Goal: Answer question/provide support

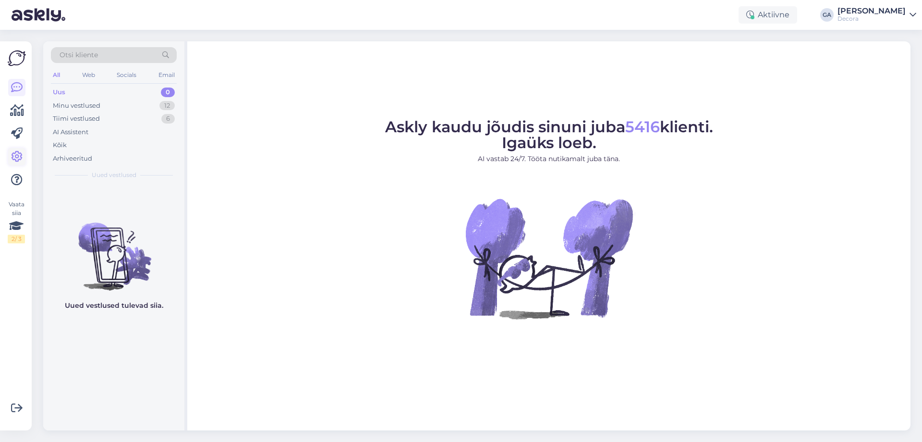
click at [15, 159] on icon at bounding box center [17, 157] width 12 height 12
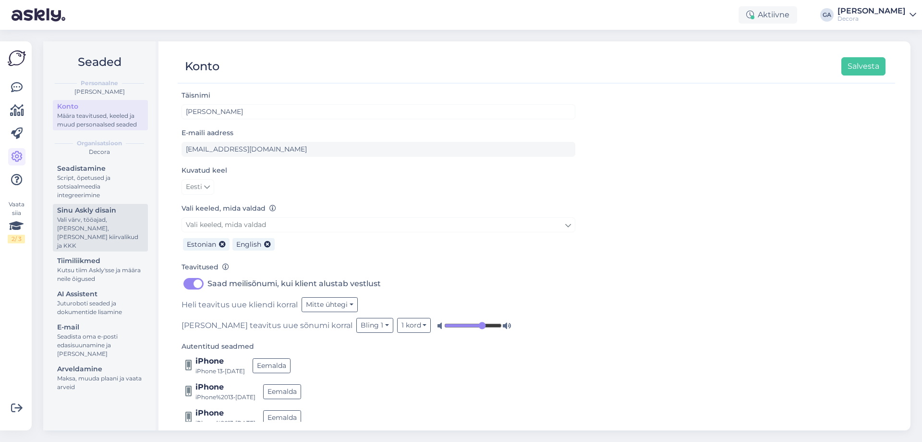
click at [93, 216] on div "Vali värv, tööajad, [PERSON_NAME], [PERSON_NAME] kiirvalikud ja KKK" at bounding box center [100, 232] width 86 height 35
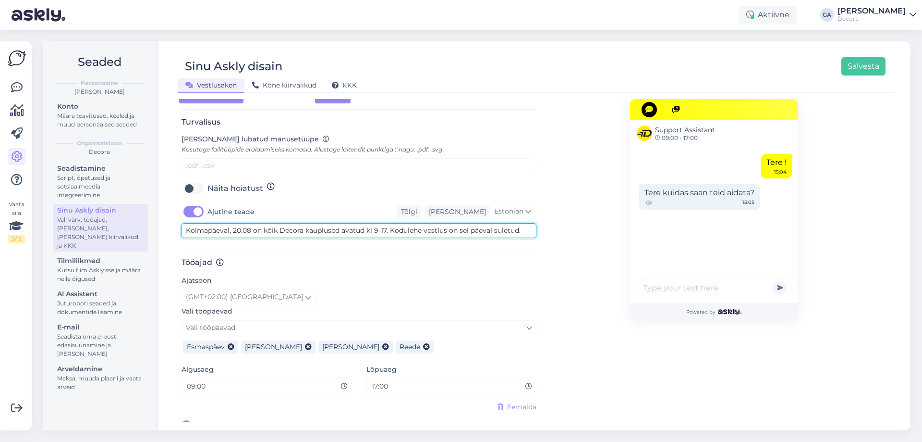
scroll to position [10, 0]
drag, startPoint x: 411, startPoint y: 219, endPoint x: 586, endPoint y: 225, distance: 174.5
click at [586, 225] on div "[PERSON_NAME] disain oma lehele sobivaks. [PERSON_NAME] tööajad, et kliendid te…" at bounding box center [537, 74] width 710 height 712
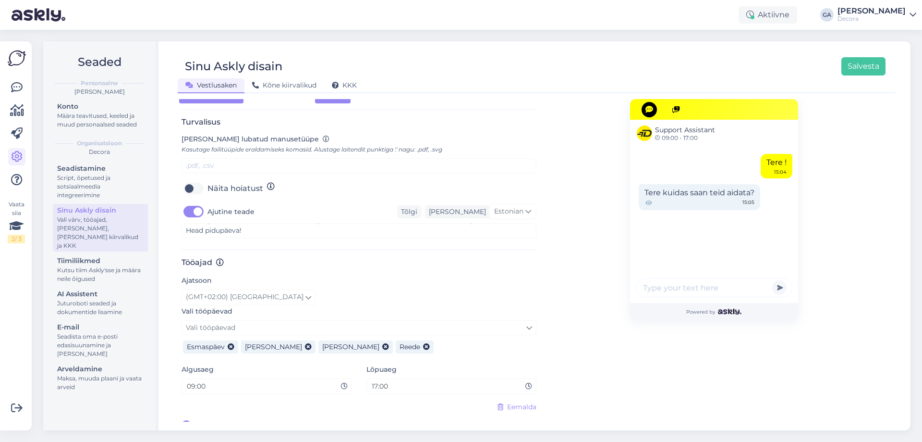
click at [498, 258] on h3 "Tööajad" at bounding box center [359, 262] width 355 height 9
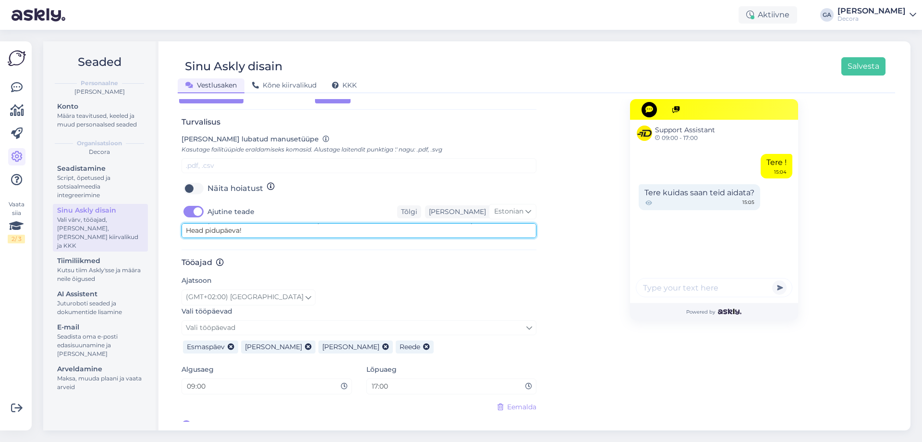
scroll to position [0, 0]
drag, startPoint x: 242, startPoint y: 211, endPoint x: 194, endPoint y: 201, distance: 49.2
click at [194, 204] on div "Ajutine teade Tõlgi [PERSON_NAME] Estonian Kolmapäeval, 20.08 on kõik Decora ka…" at bounding box center [359, 221] width 355 height 34
click at [228, 223] on textarea "Kolmapäeval, 20.08 on kõik Decora kauplused avatud kl 9-17. Kodulehe vestlus on…" at bounding box center [359, 230] width 355 height 15
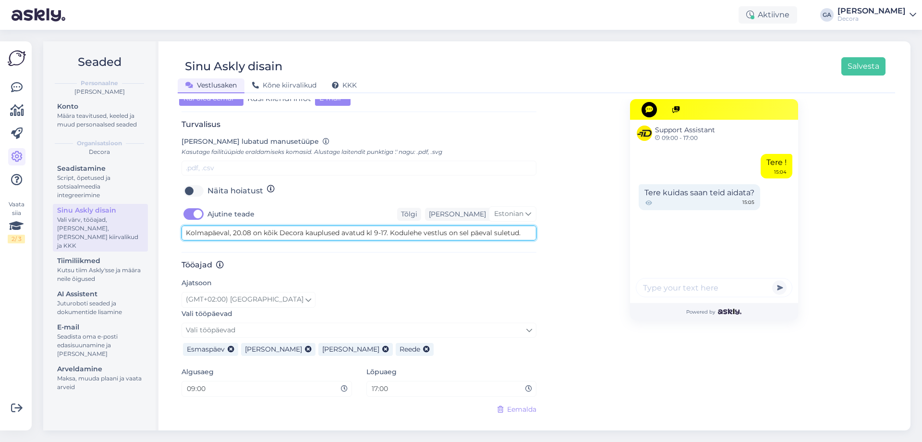
scroll to position [381, 0]
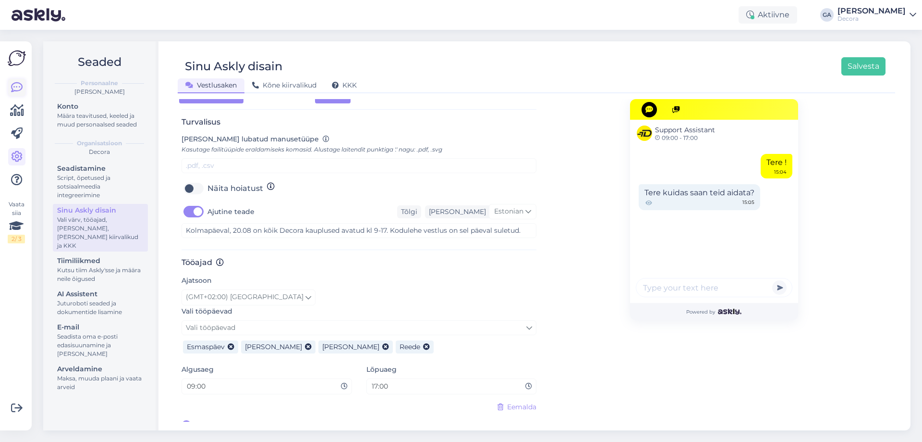
click at [15, 84] on icon at bounding box center [17, 88] width 12 height 12
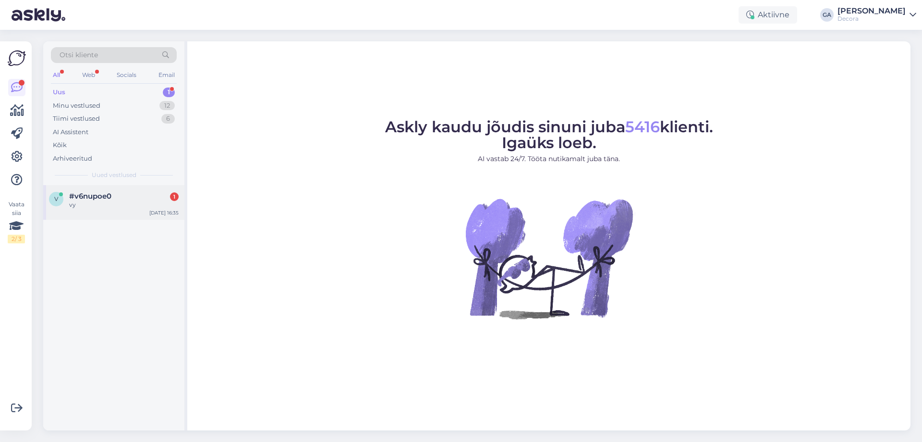
click at [80, 205] on div "vy" at bounding box center [124, 204] width 110 height 9
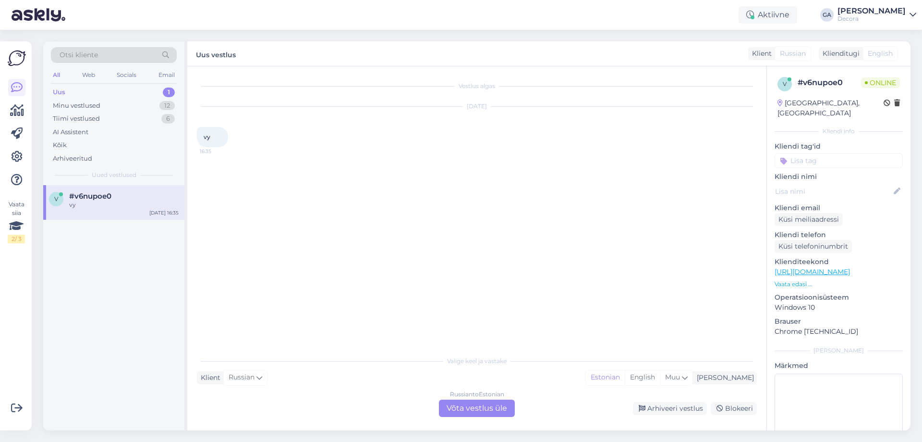
click at [838, 61] on div "Uus vestlus Klient Russian Klienditugi English" at bounding box center [549, 53] width 724 height 25
click at [846, 54] on div "Klienditugi" at bounding box center [839, 54] width 41 height 10
click at [866, 55] on div "English" at bounding box center [881, 53] width 36 height 15
click at [884, 56] on span "English" at bounding box center [880, 54] width 25 height 10
click at [842, 50] on div "Klienditugi" at bounding box center [839, 54] width 41 height 10
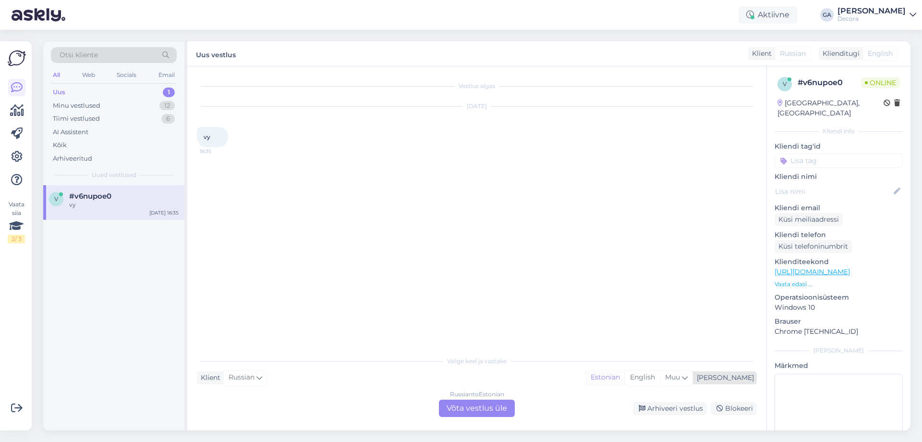
click at [625, 376] on div "Estonian" at bounding box center [605, 377] width 39 height 14
click at [462, 415] on div "Russian to Estonian Võta vestlus üle" at bounding box center [477, 407] width 76 height 17
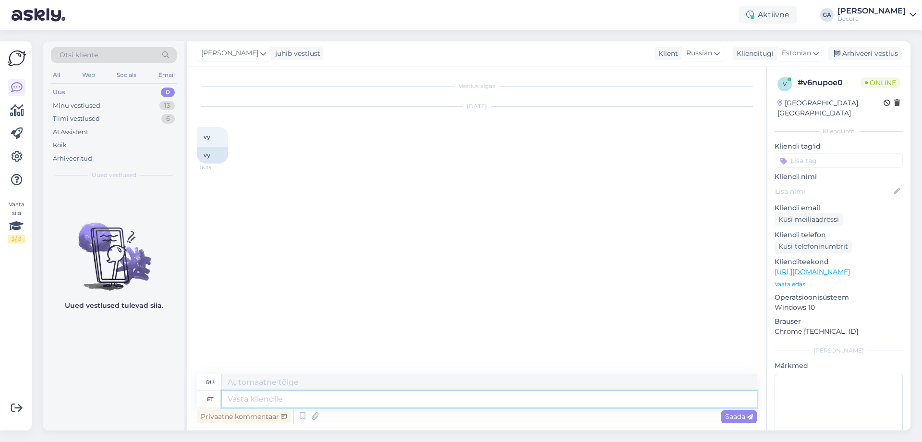
click at [471, 396] on textarea at bounding box center [489, 399] width 535 height 16
type textarea "Tere."
type textarea "Привет."
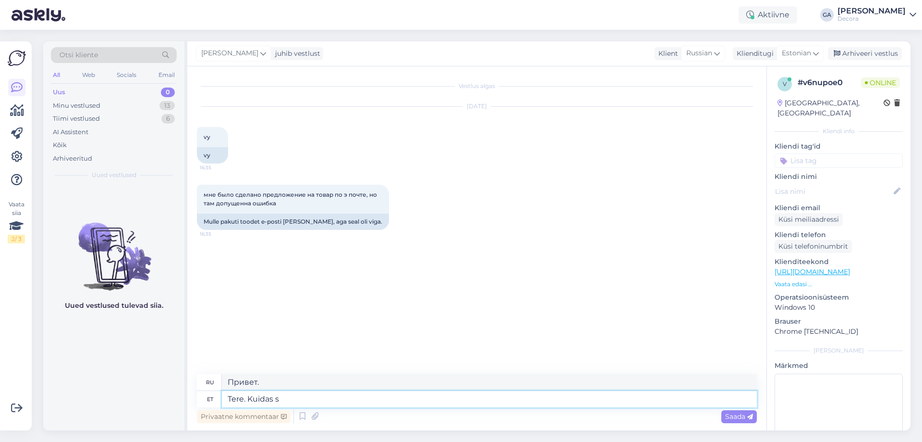
type textarea "Tere. Kuidas sa"
type textarea "Привет, как дела?"
type textarea "Tere. Kuidas saame"
type textarea "Здравствуйте. Как мы можем"
type textarea "Tere."
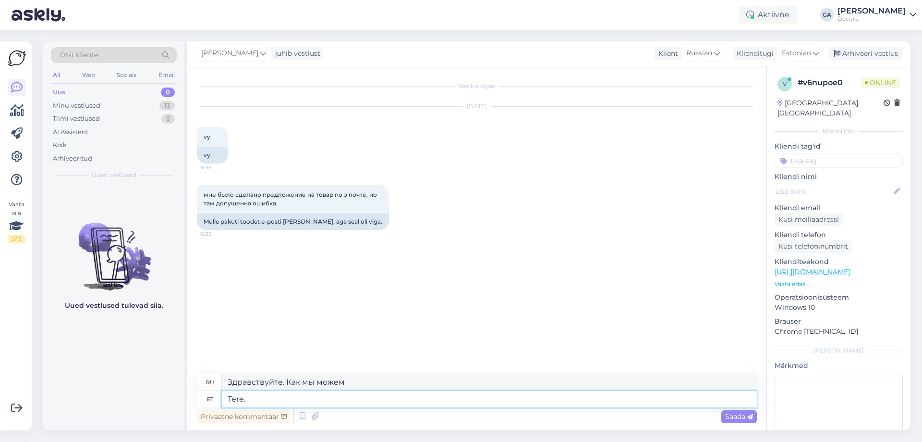
type textarea "Привет."
type textarea "Tere. Palun t"
type textarea "Здравствуйте. Пожалуйста."
type textarea "Tere. Palun täpsustage"
type textarea "Здравствуйте. Уточните, пожалуйста."
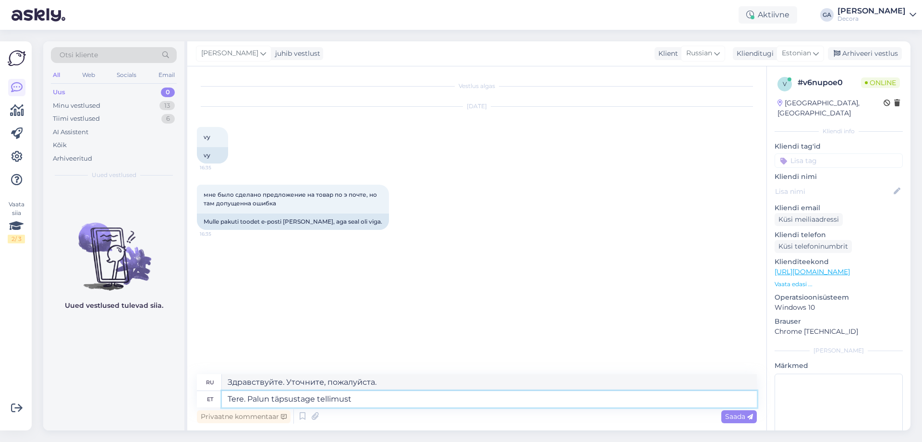
type textarea "Tere. Palun täpsustage tellimust"
type textarea "Здравствуйте. Уточните, пожалуйста, заказ."
type textarea "Tere. Palun täpsustage tellimust ja"
type textarea "Здравствуйте. Пожалуйста, уточните заказ и"
type textarea "Tere. Palun täpsustage tellimust ja oma e"
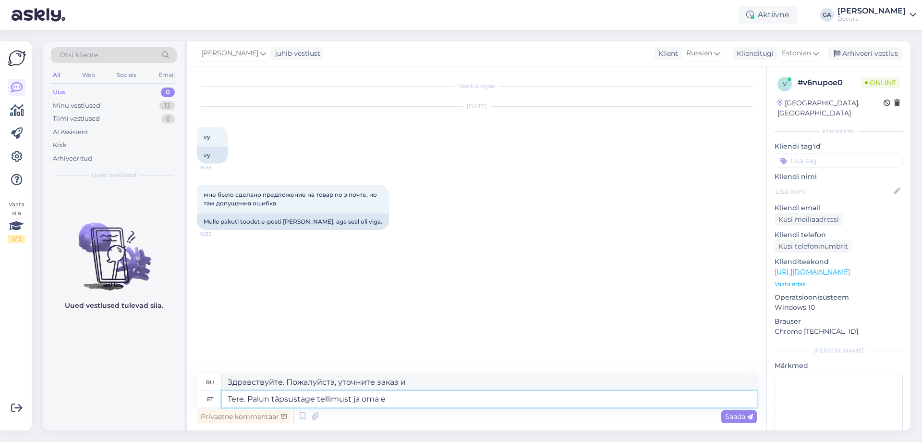
type textarea "Здравствуйте. Пожалуйста, уточните заказ и ваш"
type textarea "Tere. Palun täpsustage tellimust ja oma e-maili aad"
type textarea "Здравствуйте. Укажите, пожалуйста, ваш заказ и адрес электронной почты."
type textarea "Tere. Palun täpsustage tellimust ja oma e-maili aadressi."
type textarea "Здравствуйте. Пожалуйста, укажите ваш заказ и адрес электронной почты."
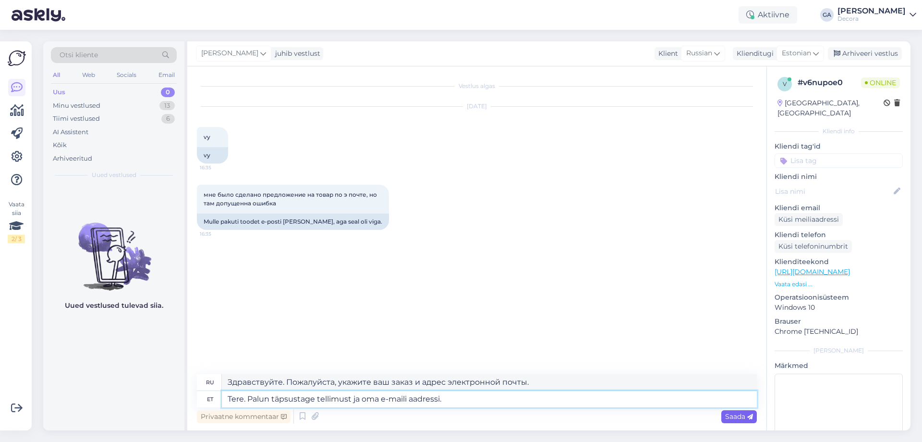
type textarea "Tere. Palun täpsustage tellimust ja oma e-maili aadressi."
click at [730, 417] on span "Saada" at bounding box center [739, 416] width 28 height 9
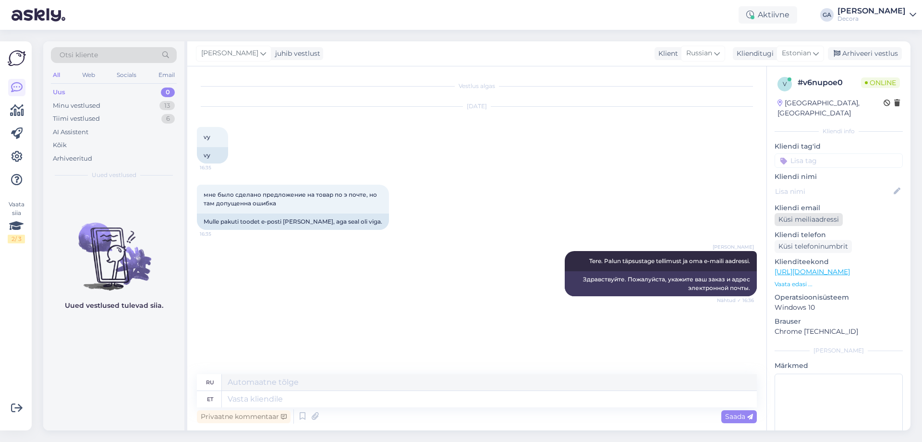
click at [820, 213] on div "Küsi meiliaadressi" at bounding box center [809, 219] width 68 height 13
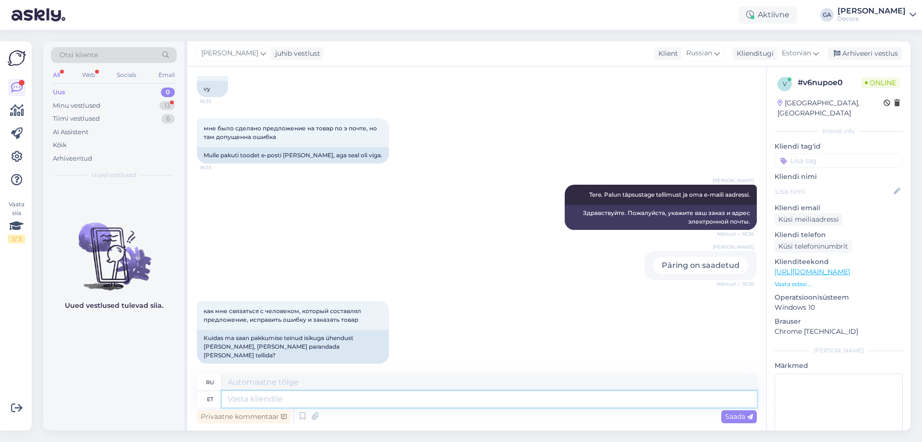
click at [323, 402] on textarea at bounding box center [489, 399] width 535 height 16
type textarea "Kes"
type textarea "ВОЗ"
type textarea "K"
type textarea "Kes teile pa"
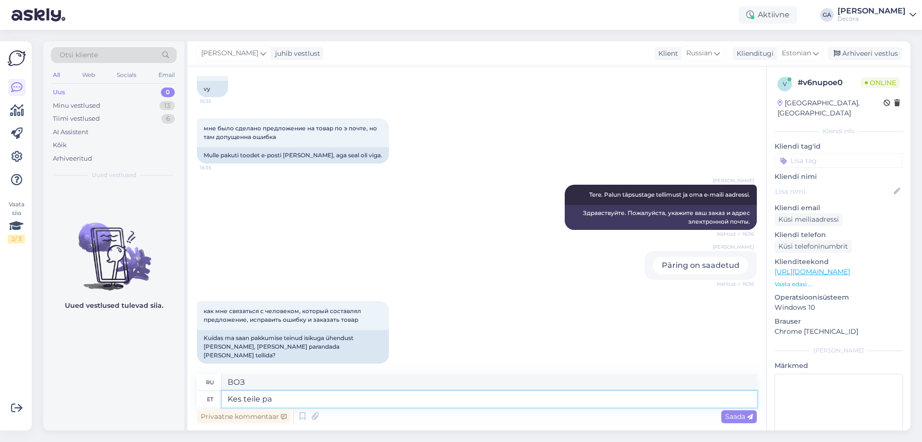
type textarea "Кто для тебя?"
type textarea "Kes teile pakkumise"
type textarea "Кто сделает вам предложение?"
type textarea "Kes teile pakkumise tegi?"
type textarea "[PERSON_NAME] сделал вам предложение?"
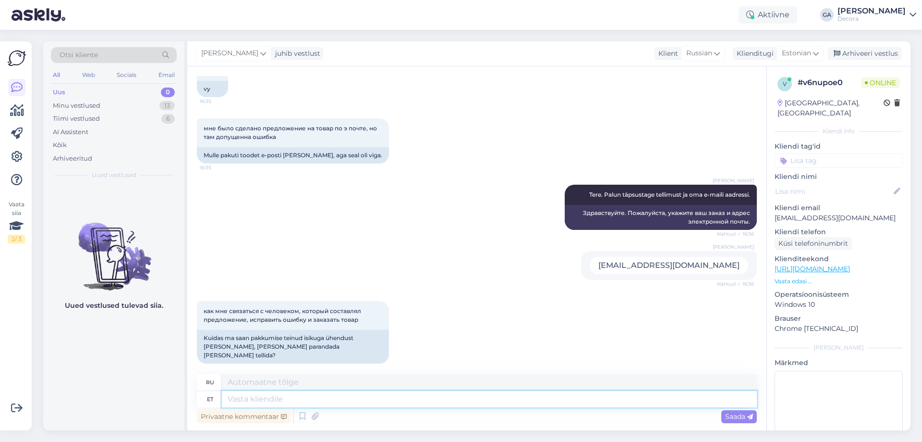
paste textarea "Kes teile pakkumise tegi?"
type textarea "Kes teile pakkumise tegi?"
type textarea "[PERSON_NAME] сделал вам предложение?"
type textarea "Kes teile pakkumise tegi?"
click at [737, 415] on span "Saada" at bounding box center [739, 416] width 28 height 9
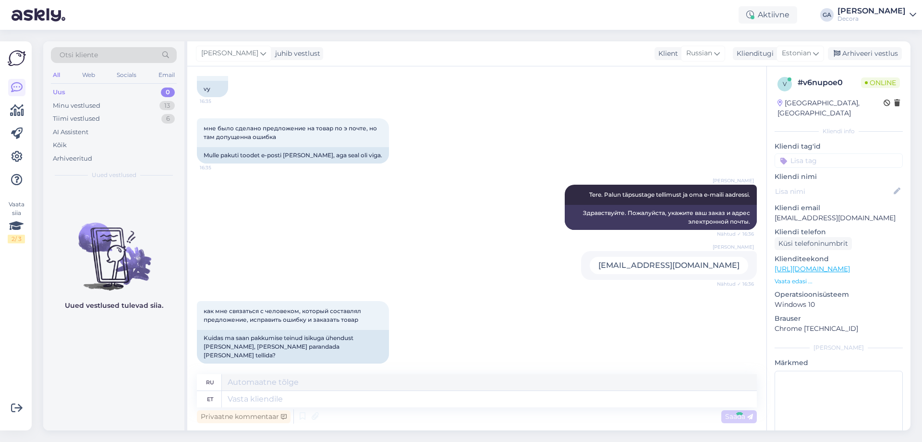
scroll to position [124, 0]
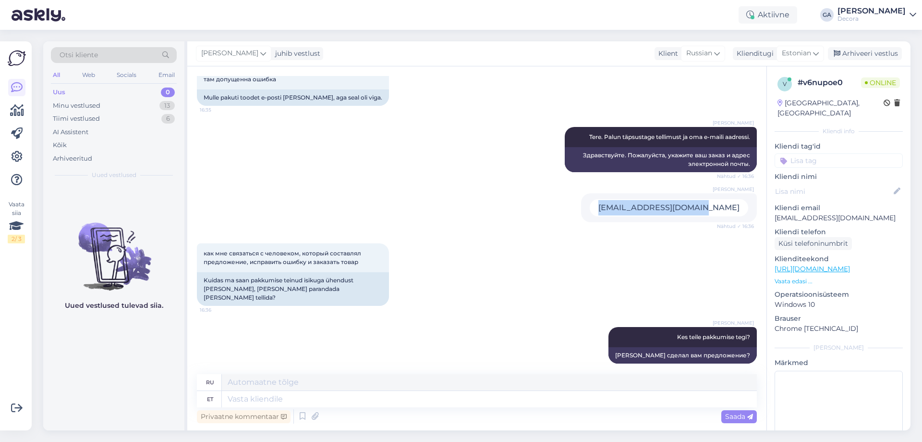
drag, startPoint x: 627, startPoint y: 209, endPoint x: 737, endPoint y: 205, distance: 109.6
click at [737, 205] on div "[EMAIL_ADDRESS][DOMAIN_NAME]" at bounding box center [669, 207] width 159 height 17
copy div "[EMAIL_ADDRESS][DOMAIN_NAME]"
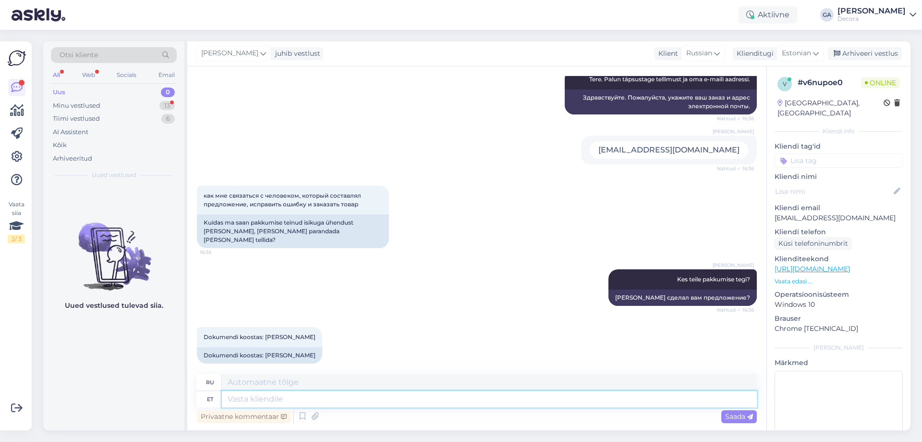
click at [271, 400] on textarea at bounding box center [489, 399] width 535 height 16
type textarea "See on"
type textarea "Этот"
type textarea "See on"
type textarea "Это"
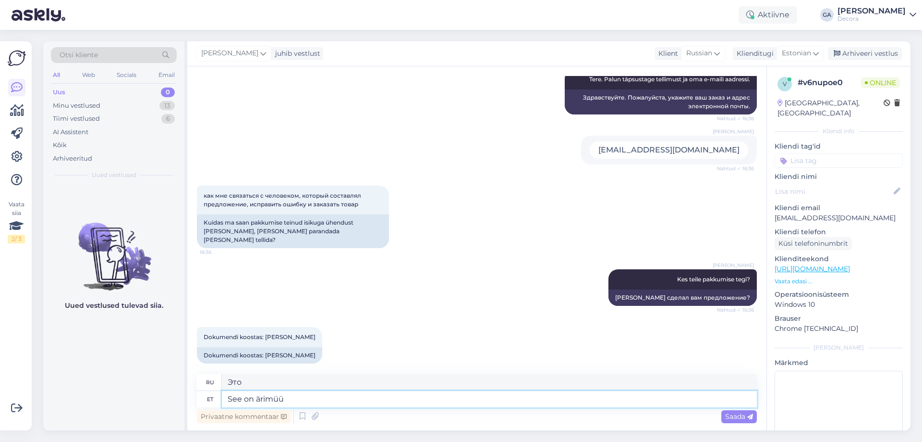
type textarea "See on ärimüük"
type textarea "Это продажа бизнеса."
type textarea "See on ärimüük. Tema e-"
type textarea "Это продажа бизнеса. Он"
type textarea "See on ärimüük. Tema e-mail on"
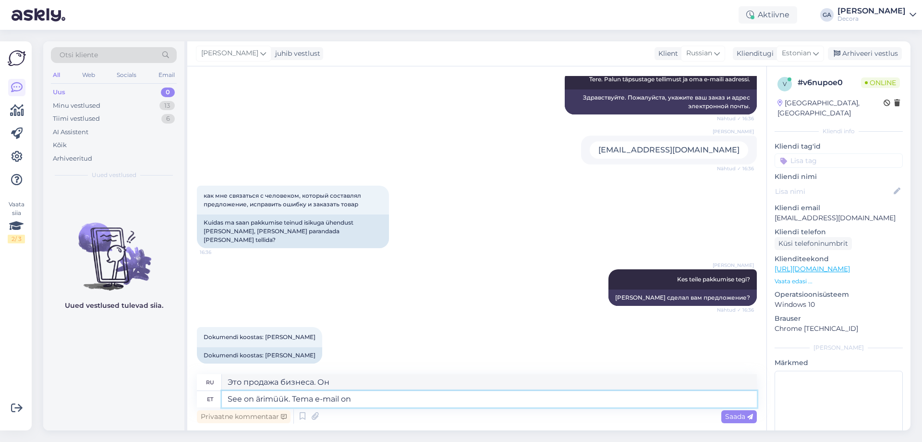
type textarea "Это продажа бизнеса. Его адрес электронной почты"
paste textarea "[PERSON_NAME][EMAIL_ADDRESS][DOMAIN_NAME]"
type textarea "See on ärimüük. Tema e-mail on [PERSON_NAME][EMAIL_ADDRESS][DOMAIN_NAME]"
type textarea "Это продажа бизнеса. Его адрес электронной почты: [PERSON_NAME][EMAIL_ADDRESS][…"
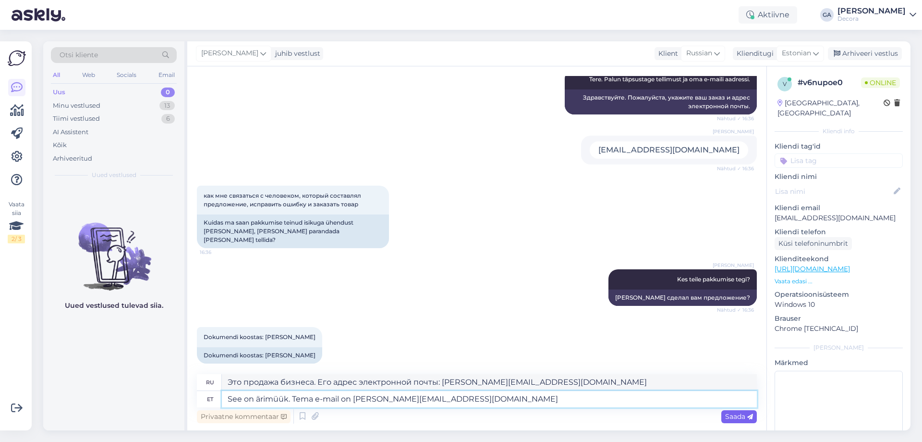
type textarea "See on ärimüük. Tema e-mail on [PERSON_NAME][EMAIL_ADDRESS][DOMAIN_NAME]"
click at [737, 417] on span "Saada" at bounding box center [739, 416] width 28 height 9
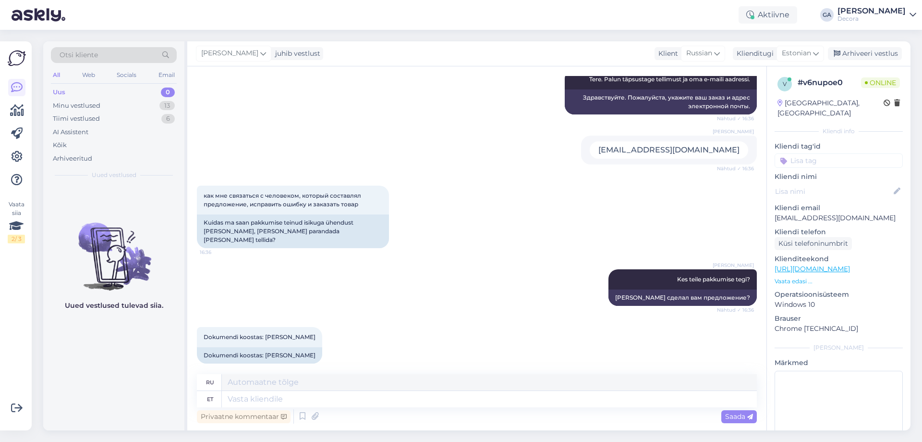
scroll to position [248, 0]
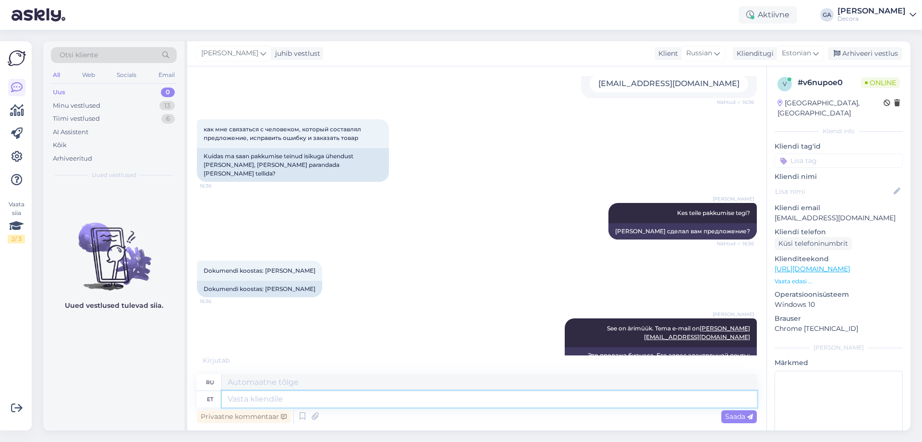
click at [502, 406] on textarea at bounding box center [489, 399] width 535 height 16
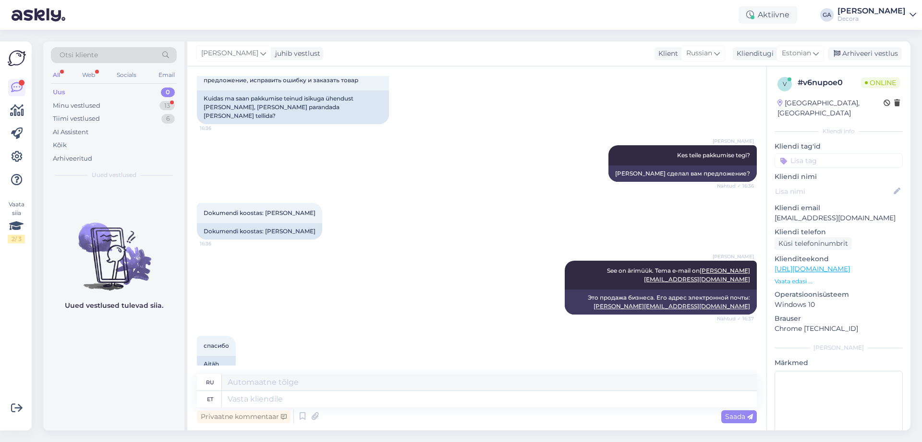
click at [502, 407] on div "Privaatne kommentaar Saada" at bounding box center [477, 416] width 560 height 18
click at [523, 396] on textarea at bounding box center [489, 399] width 535 height 16
type textarea "Palun"
type textarea "Пожалуйста"
type textarea "P"
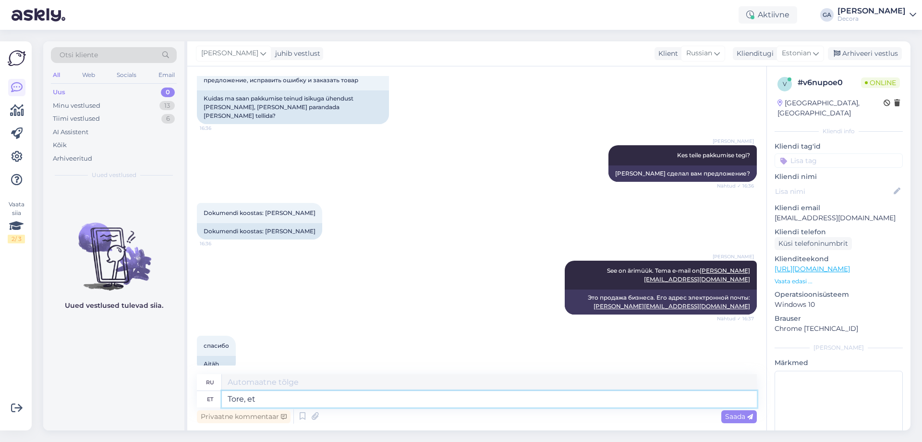
type textarea "Tore, et"
type textarea "Большой,"
type textarea "Tore, et s"
type textarea "Это здорово, что"
type textarea "Tore, et [PERSON_NAME] a"
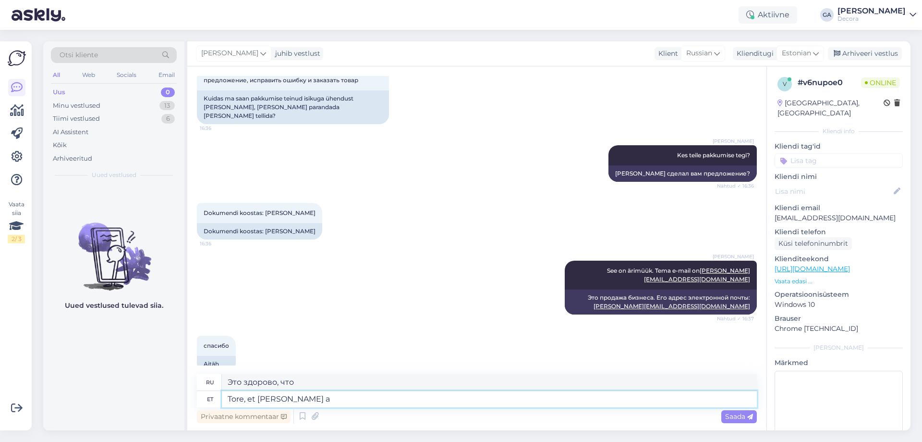
type textarea "Рад, что ты это понял."
type textarea "Tore, et [PERSON_NAME]"
type textarea "Рад, что получил его."
type textarea "Tore, et [PERSON_NAME] abiks ol"
type textarea "Рад, что смог помочь."
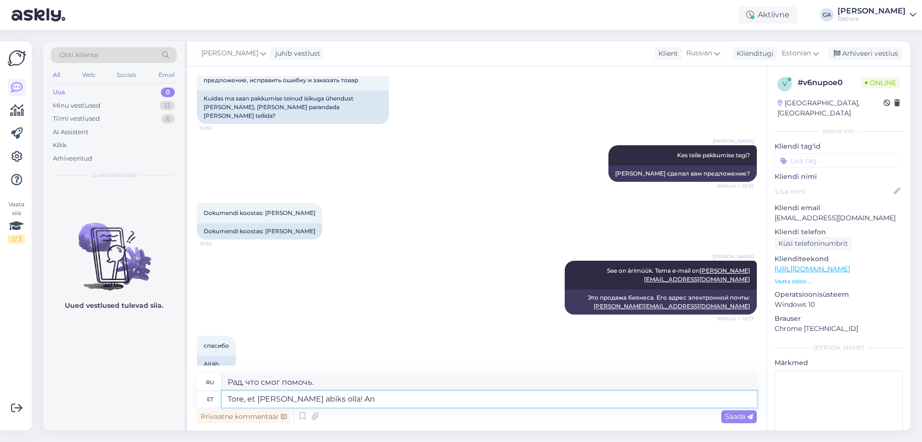
type textarea "Tore, et [PERSON_NAME] abiks olla! And"
type textarea "Рад, что смог помочь!"
type textarea "Tore, et [PERSON_NAME] abiks olla! Andke tea"
type textarea "Рад, что смог помочь! Дай"
type textarea "Tore, et [PERSON_NAME] abiks olla! Andke teada, k"
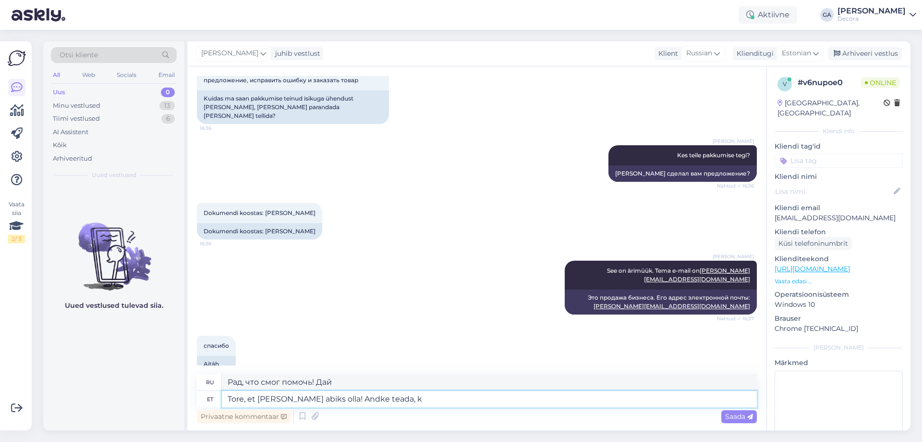
type textarea "Рад был помочь! Дайте знать."
type textarea "Tore, et [PERSON_NAME] abiks olla! Andke teada, kui v"
type textarea "Рад, что смог помочь! Дайте знать, если что-то случится."
type textarea "Tore, et [PERSON_NAME] abiks olla! Andke teada, kui vajate"
type textarea "Рад был помочь! Дай знать, если что-нибудь понадобится."
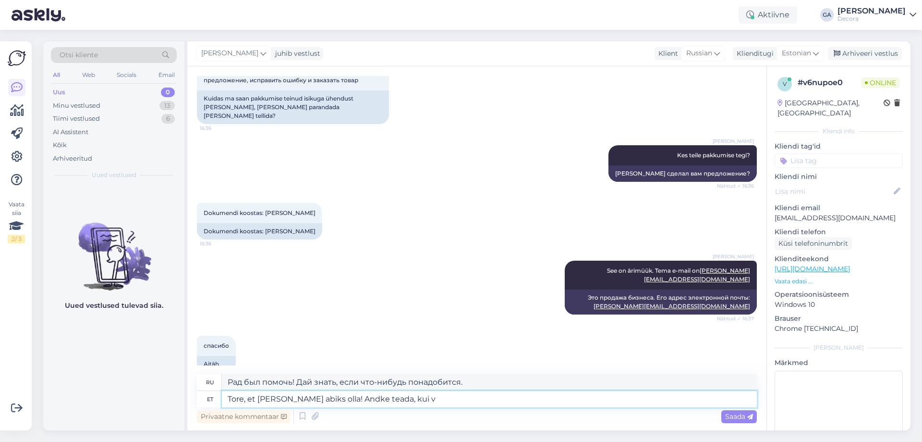
type textarea "Tore, et [PERSON_NAME] abiks olla! Andke teada, kui"
type textarea "Рад, что смог помочь! Дайте знать, если что-то случится."
type textarea "Tore, et [PERSON_NAME] abiks olla! Andke teada, kui soovi"
type textarea "Рад был помочь! Дай знать, если что."
click at [294, 402] on textarea "Tore, et [PERSON_NAME] abiks olla! Andke teada, kui soovi" at bounding box center [489, 399] width 535 height 16
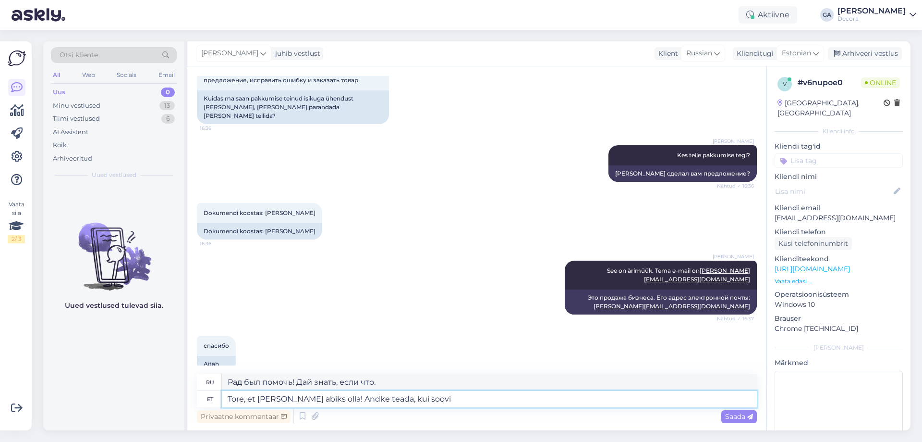
drag, startPoint x: 314, startPoint y: 397, endPoint x: 544, endPoint y: 401, distance: 230.2
click at [544, 401] on textarea "Tore, et [PERSON_NAME] abiks olla! Andke teada, kui soovi" at bounding box center [489, 399] width 535 height 16
type textarea "A"
type textarea "Palun !"
type textarea "Пожалуйста"
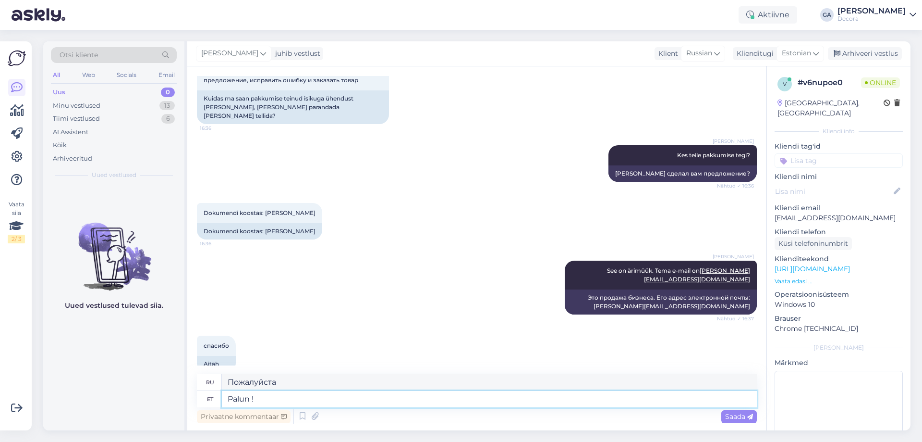
type textarea "Palun ! A"
type textarea "Пожалуйста!"
type textarea "Palun"
type textarea "Пожалуйста"
type textarea "Palun! AN"
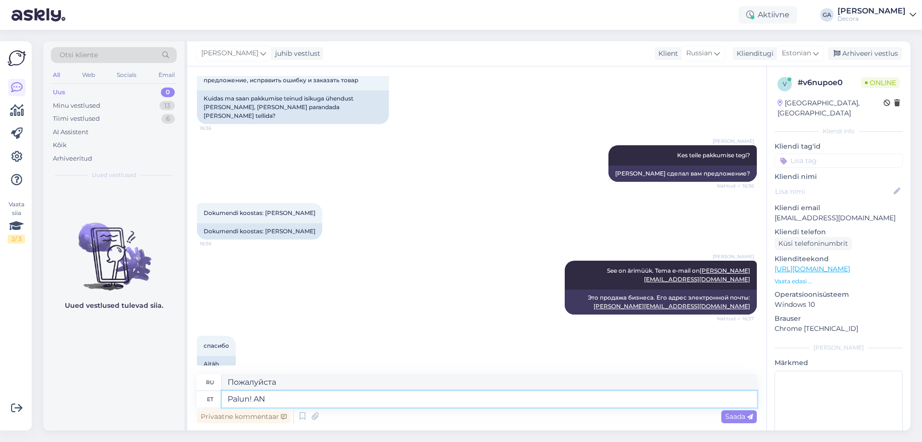
type textarea "Пожалуйста!"
type textarea "Palun! ANdke te"
type textarea "Пожалуйста! [GEOGRAPHIC_DATA]"
type textarea "Palun! Andke teada, k"
type textarea "Пожалуйста, дайте мне знать,"
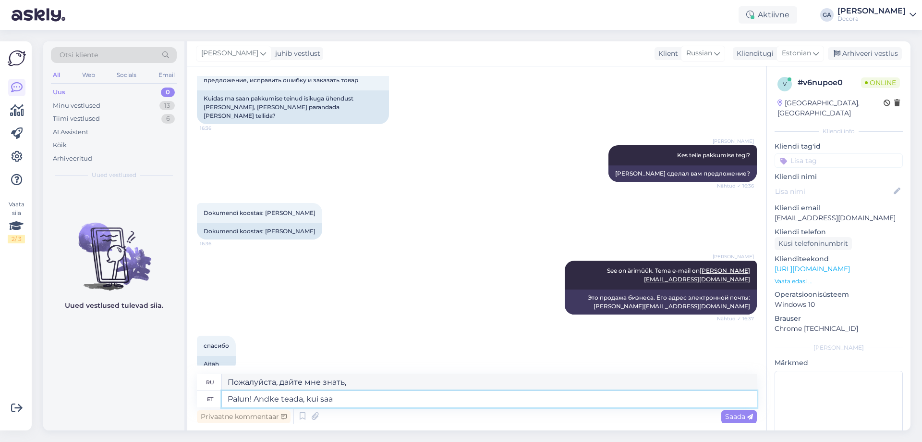
type textarea "Palun! Andke teada, [PERSON_NAME]"
type textarea "Пожалуйста! Дайте мне знать, если"
type textarea "Palun! Andke teada, [PERSON_NAME] ve"
type textarea "Пожалуйста! Дайте нам знать, когда сможем."
type textarea "Palun! Andke teada, [PERSON_NAME] veel abi"
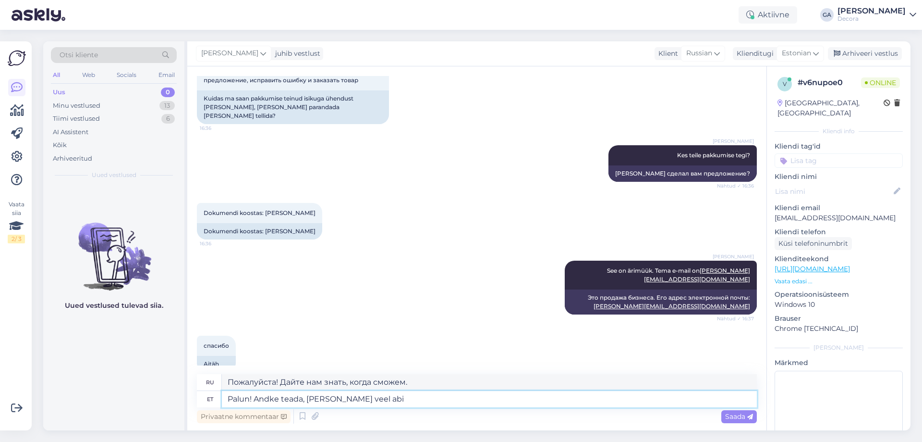
type textarea "Пожалуйста! [PERSON_NAME] нам знать, когда появится больше."
type textarea "Palun! Andke teada, [PERSON_NAME] veel abiks oll"
type textarea "Пожалуйста! Дайте нам знать, если мы можем вам ещё чем-то помочь."
type textarea "Palun! Andke teada, [PERSON_NAME] veel abiks olla"
type textarea "Пожалуйста! Дайте нам знать, если мы можем вам помочь."
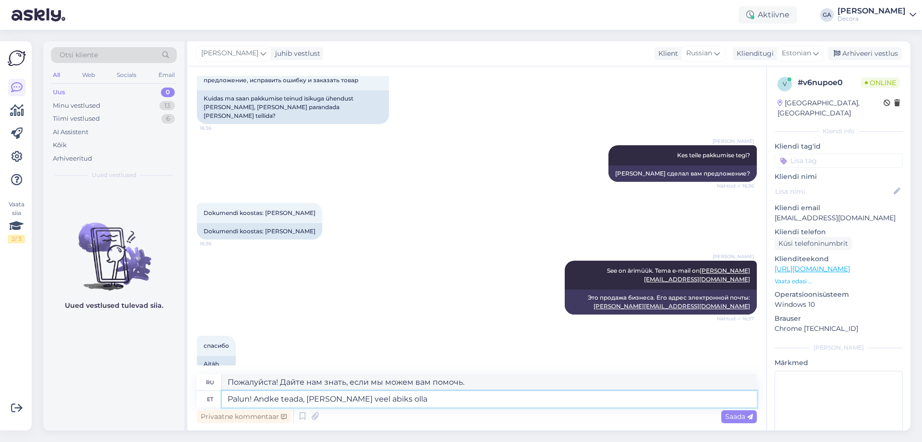
type textarea "Palun! Andke teada, [PERSON_NAME] veel abiks olla"
click at [740, 417] on span "Saada" at bounding box center [739, 416] width 28 height 9
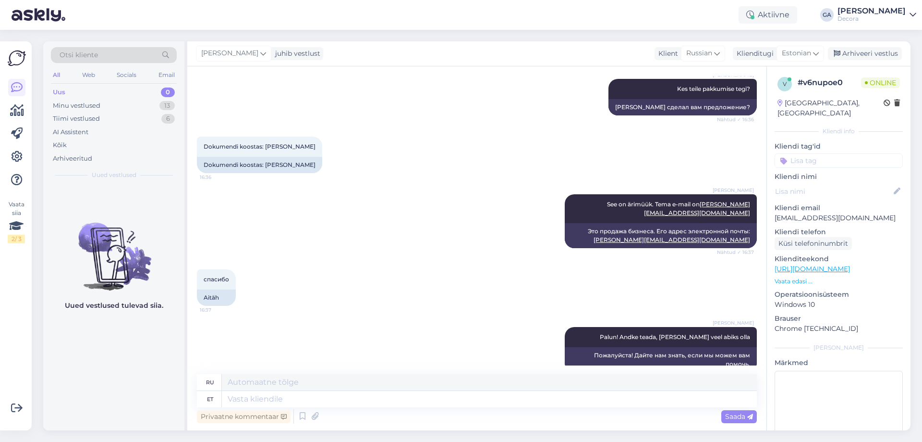
click at [395, 265] on div "спасибо 16:37 Aitäh" at bounding box center [477, 287] width 560 height 58
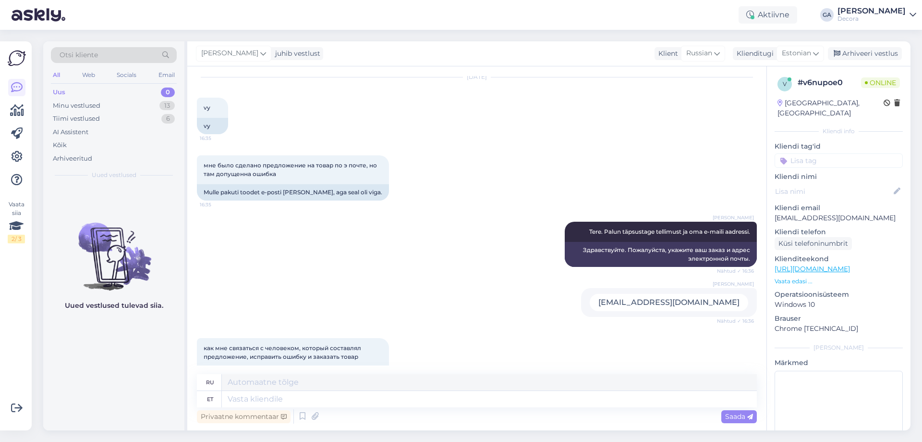
scroll to position [0, 0]
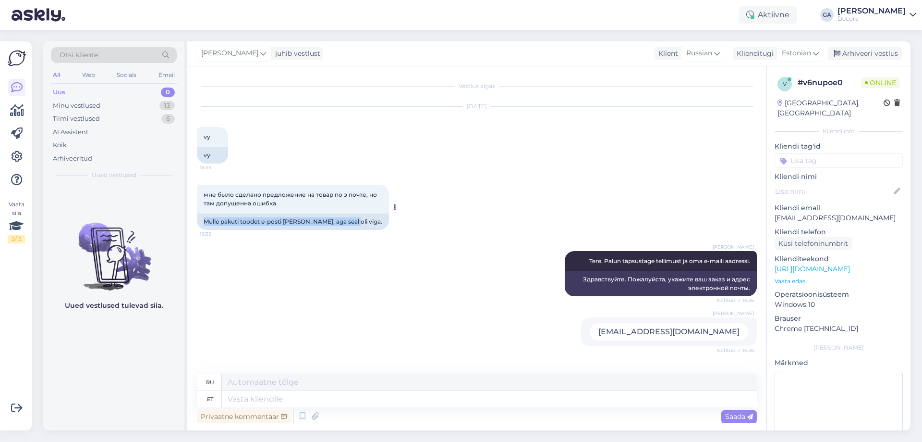
drag, startPoint x: 203, startPoint y: 221, endPoint x: 345, endPoint y: 221, distance: 142.7
click at [345, 221] on div "Mulle pakuti toodet e-posti [PERSON_NAME], aga seal oli viga." at bounding box center [293, 221] width 192 height 16
copy div "Mulle pakuti toodet e-posti [PERSON_NAME], aga seal oli viga."
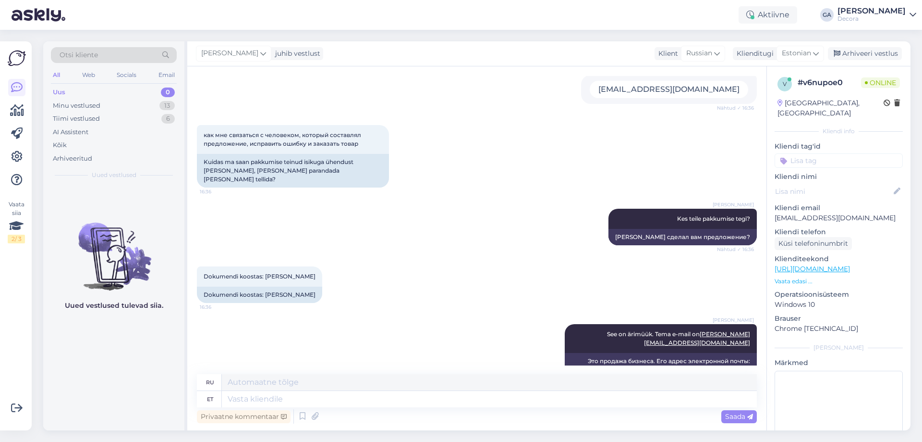
scroll to position [288, 0]
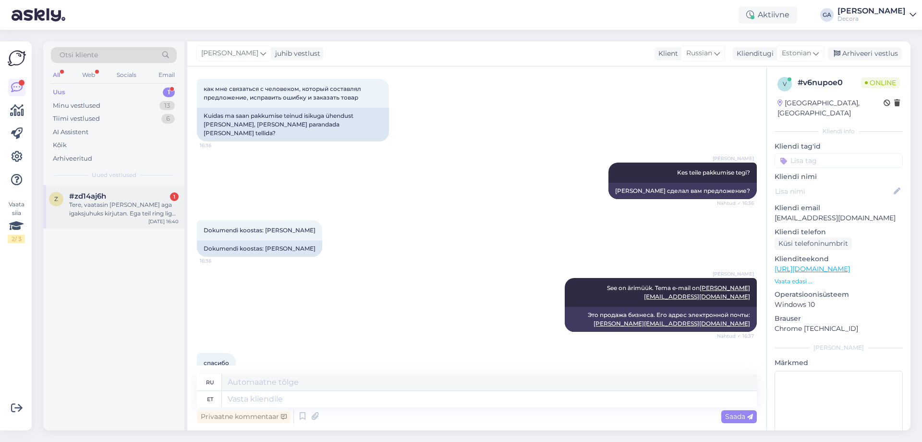
click at [133, 213] on div "Tere, vaatasin [PERSON_NAME] aga igaksjuhuks kirjutan. Ega teil ring light müüg…" at bounding box center [124, 208] width 110 height 17
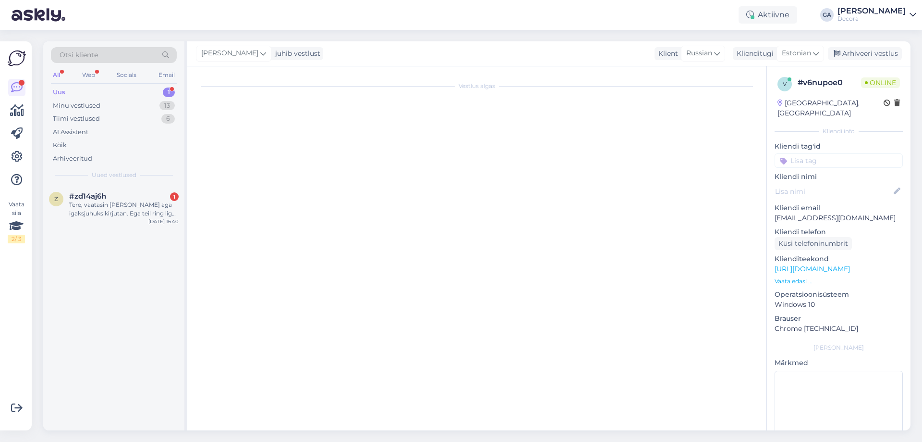
scroll to position [270, 0]
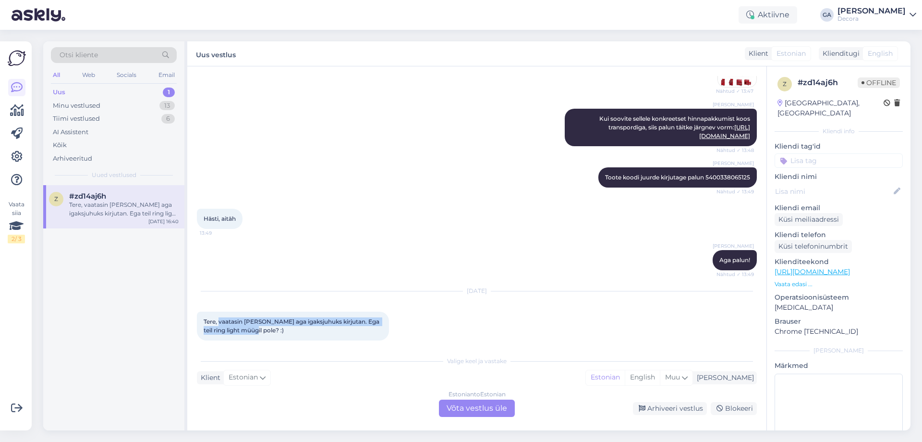
drag, startPoint x: 219, startPoint y: 313, endPoint x: 243, endPoint y: 323, distance: 25.4
click at [243, 323] on span "Tere, vaatasin [PERSON_NAME] aga igaksjuhuks kirjutan. Ega teil ring light müüg…" at bounding box center [292, 326] width 177 height 16
click at [245, 323] on span "Tere, vaatasin [PERSON_NAME] aga igaksjuhuks kirjutan. Ega teil ring light müüg…" at bounding box center [292, 326] width 177 height 16
click at [479, 411] on div "Estonian to Estonian Võta vestlus üle" at bounding box center [477, 407] width 76 height 17
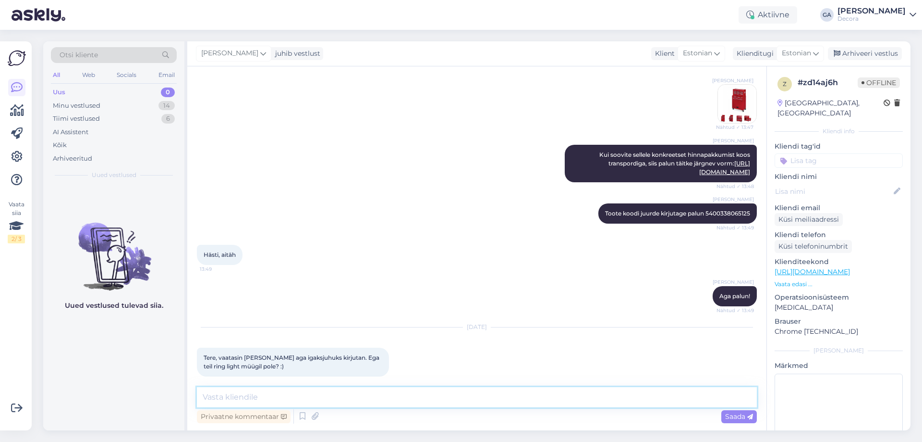
click at [413, 390] on textarea at bounding box center [477, 397] width 560 height 20
type textarea "Tere. Üks hetk, uurin korraks"
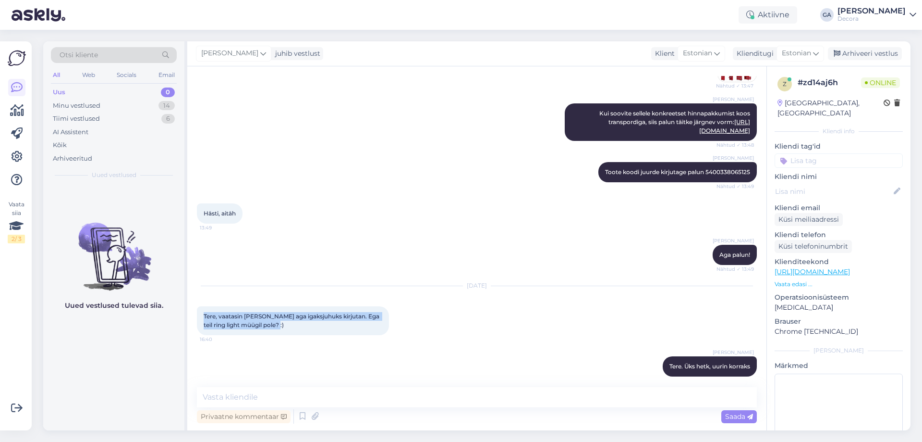
drag, startPoint x: 269, startPoint y: 317, endPoint x: 205, endPoint y: 304, distance: 65.7
click at [205, 306] on div "Tere, vaatasin [PERSON_NAME] aga igaksjuhuks kirjutan. Ega teil ring light müüg…" at bounding box center [293, 320] width 192 height 29
copy span "Tere, vaatasin [PERSON_NAME] aga igaksjuhuks kirjutan. Ega teil ring light müüg…"
click at [390, 395] on textarea at bounding box center [477, 397] width 560 height 20
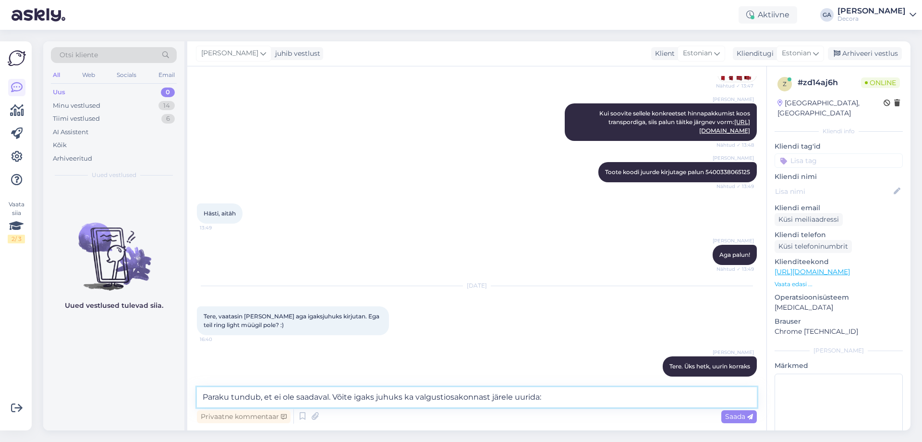
paste textarea "5380 5833"
type textarea "Paraku tundub, et ei ole saadaval. Võite igaks juhuks ka valgustiosakonnast jär…"
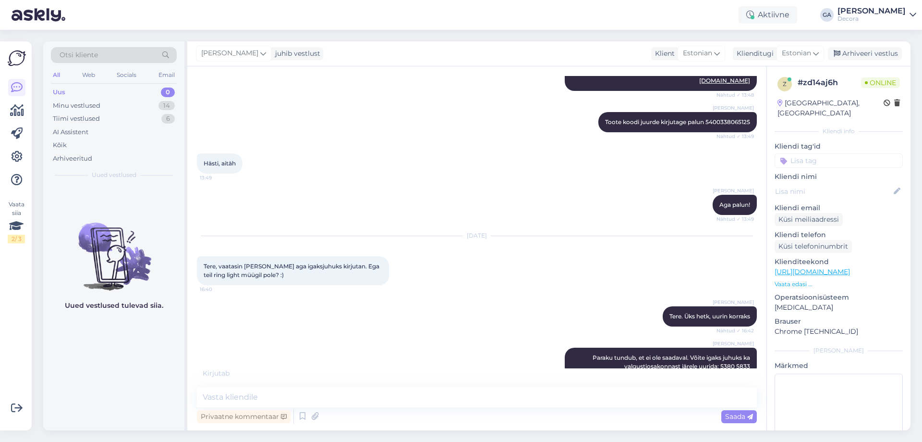
click at [909, 15] on link "[PERSON_NAME] Decora" at bounding box center [877, 14] width 79 height 15
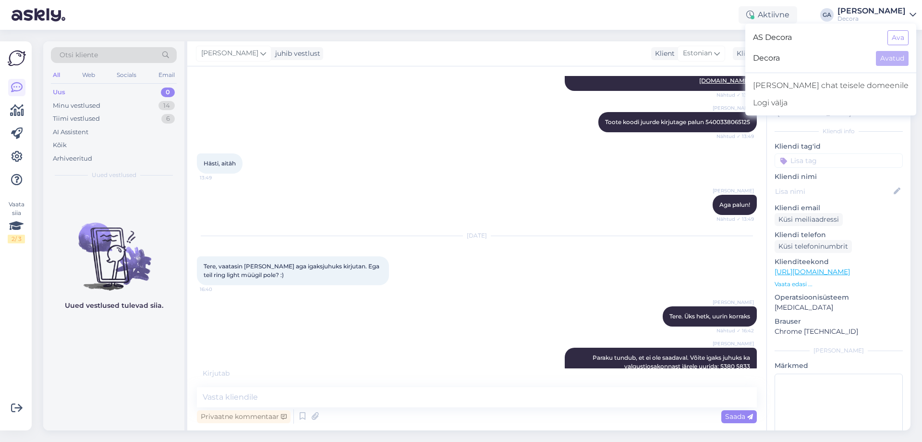
click at [913, 12] on icon at bounding box center [913, 15] width 7 height 8
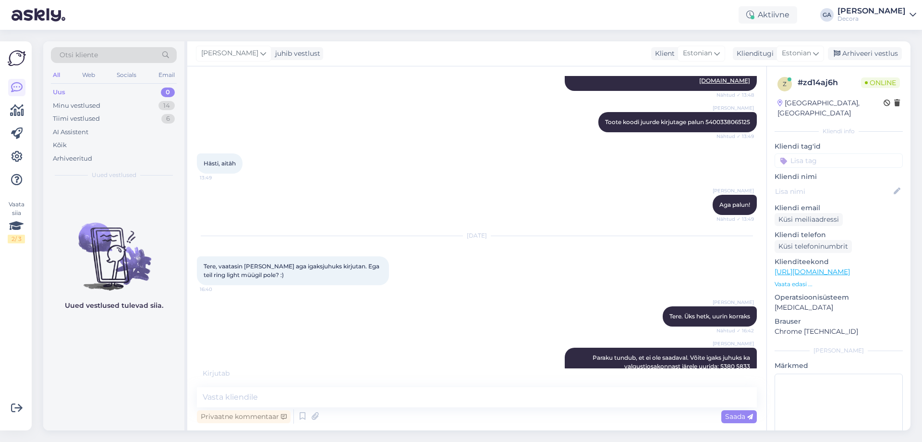
scroll to position [367, 0]
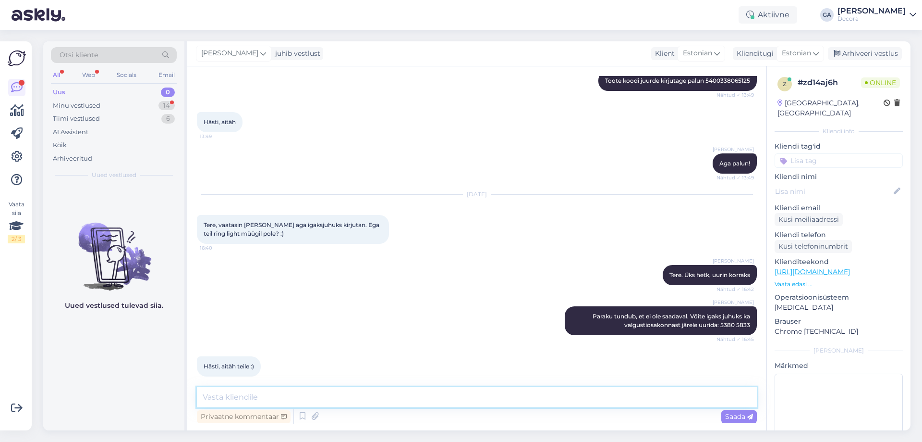
click at [274, 395] on textarea at bounding box center [477, 397] width 560 height 20
type textarea "Palun! Andke teada, kui saan veel abiks olla"
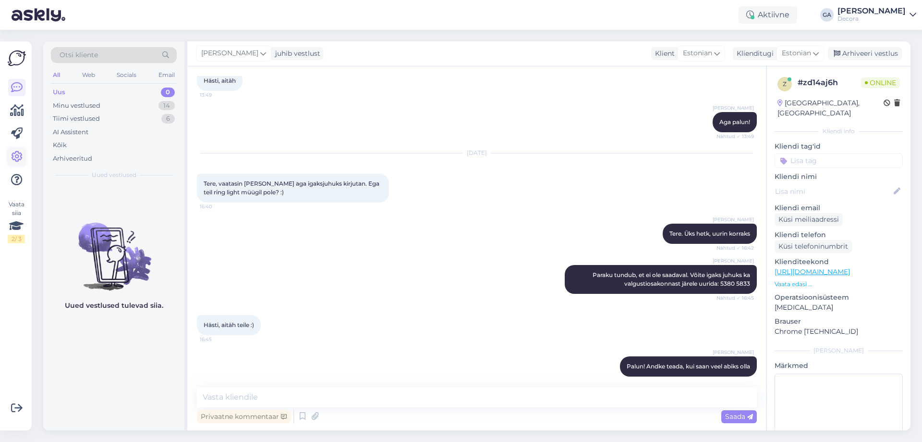
click at [16, 151] on icon at bounding box center [17, 157] width 12 height 12
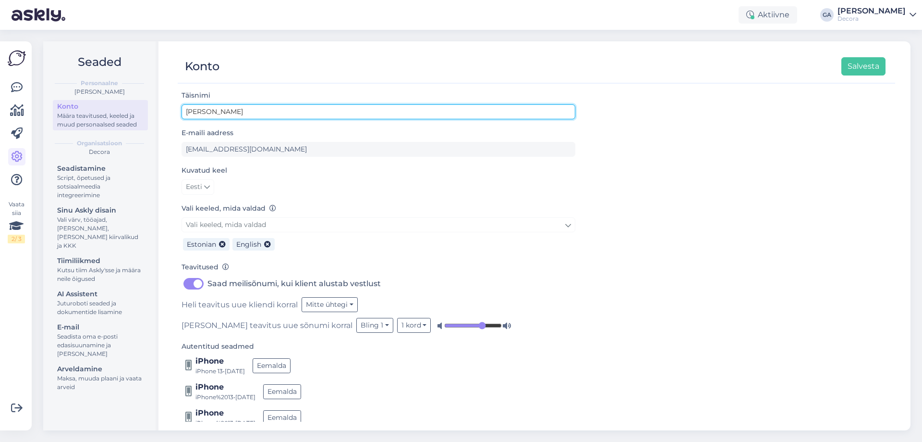
drag, startPoint x: 209, startPoint y: 111, endPoint x: 251, endPoint y: 110, distance: 41.3
click at [251, 110] on input "[PERSON_NAME]" at bounding box center [379, 111] width 394 height 15
type input "[PERSON_NAME]"
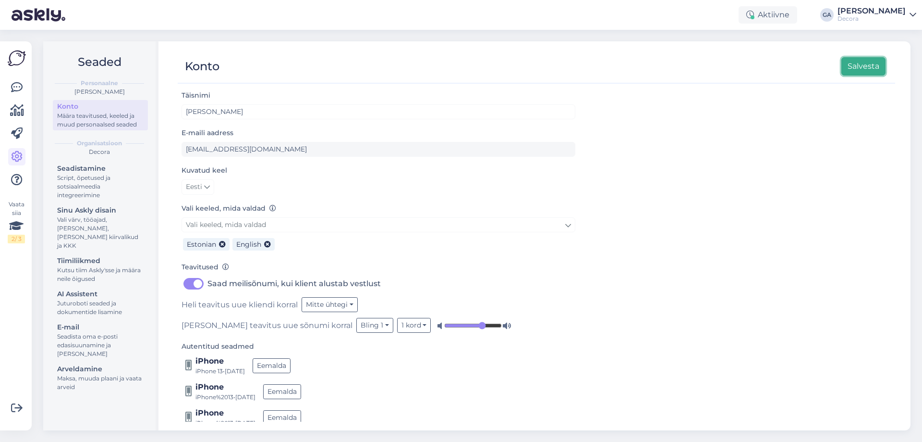
drag, startPoint x: 866, startPoint y: 68, endPoint x: 843, endPoint y: 74, distance: 23.9
click at [866, 68] on button "Salvesta" at bounding box center [864, 66] width 44 height 18
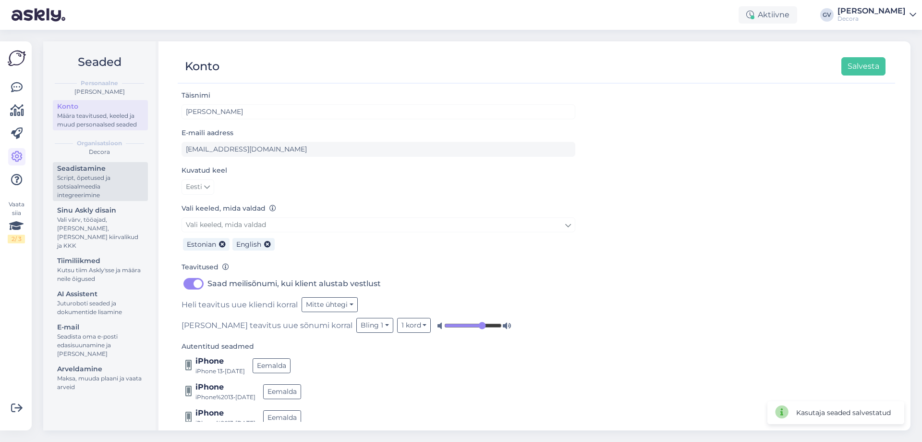
click at [98, 170] on div "Seadistamine" at bounding box center [100, 168] width 86 height 10
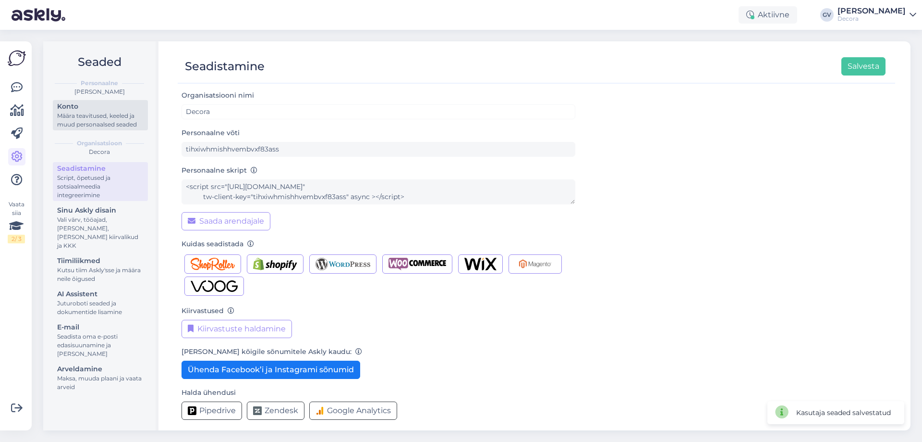
click at [103, 120] on div "Määra teavitused, keeled ja muud personaalsed seaded" at bounding box center [100, 119] width 86 height 17
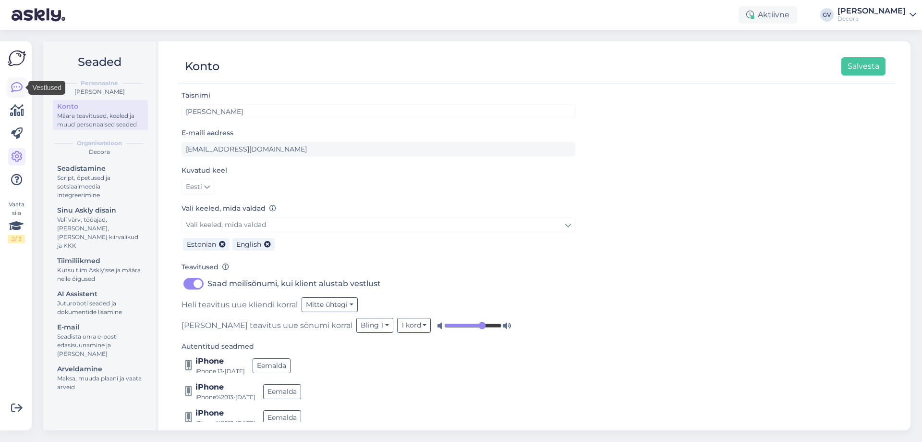
click at [12, 83] on icon at bounding box center [17, 88] width 12 height 12
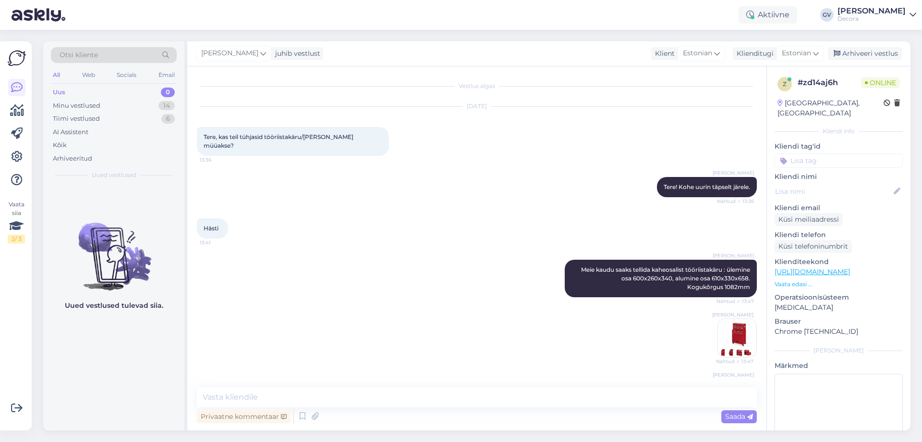
scroll to position [408, 0]
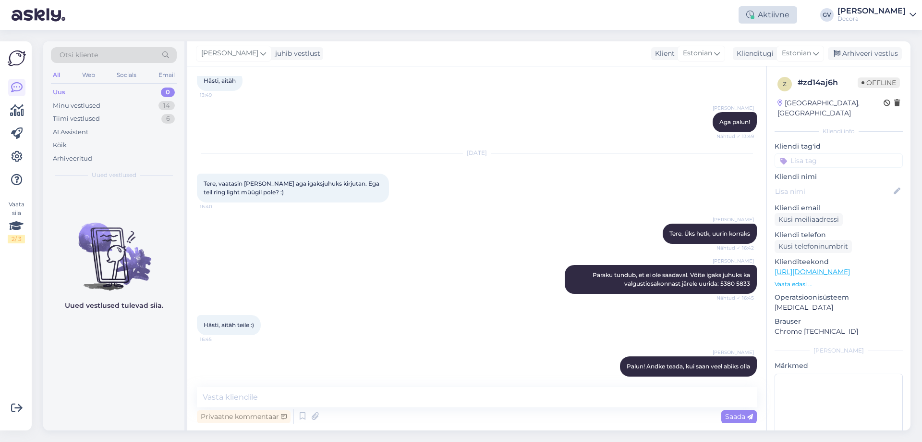
click at [788, 15] on div "Aktiivne" at bounding box center [768, 14] width 59 height 17
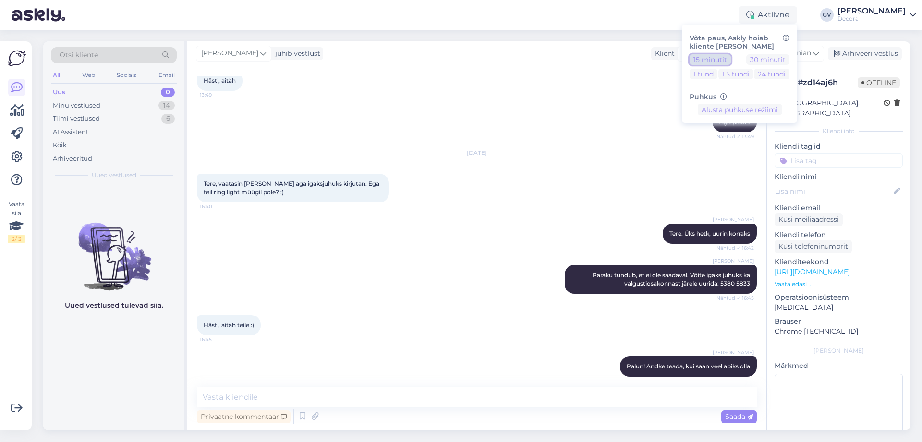
click at [716, 59] on button "15 minutit" at bounding box center [710, 59] width 41 height 11
click at [553, 123] on div "[PERSON_NAME] Aga palun! Nähtud ✓ 13:49" at bounding box center [477, 121] width 560 height 41
